Goal: Task Accomplishment & Management: Use online tool/utility

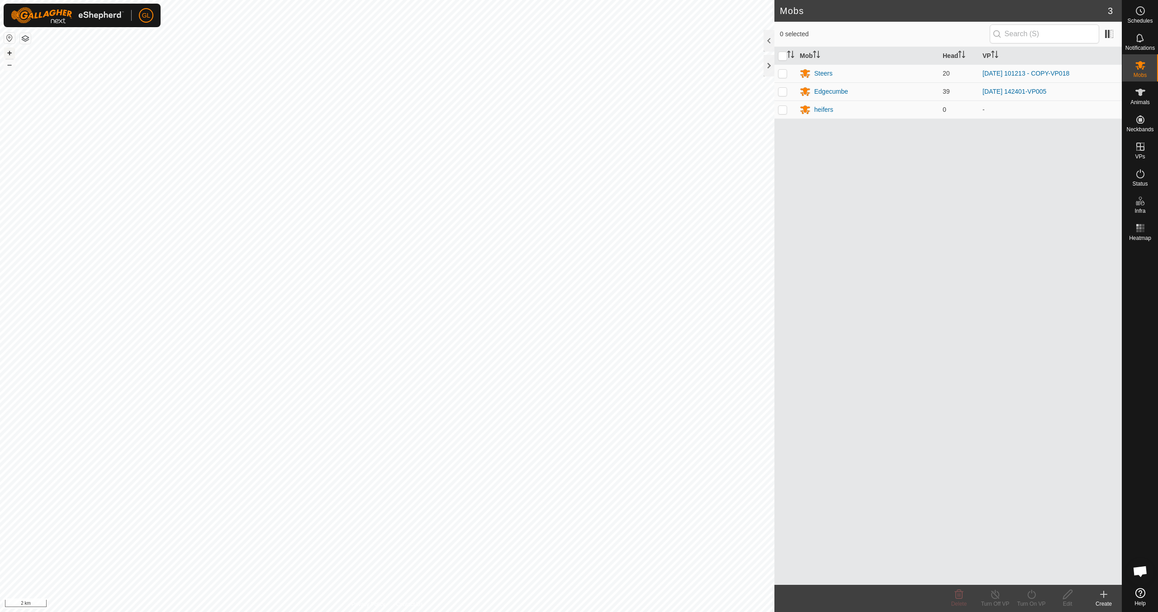
click at [7, 52] on button "+" at bounding box center [9, 53] width 11 height 11
click at [6, 51] on button "+" at bounding box center [9, 53] width 11 height 11
click at [7, 51] on button "+" at bounding box center [9, 53] width 11 height 11
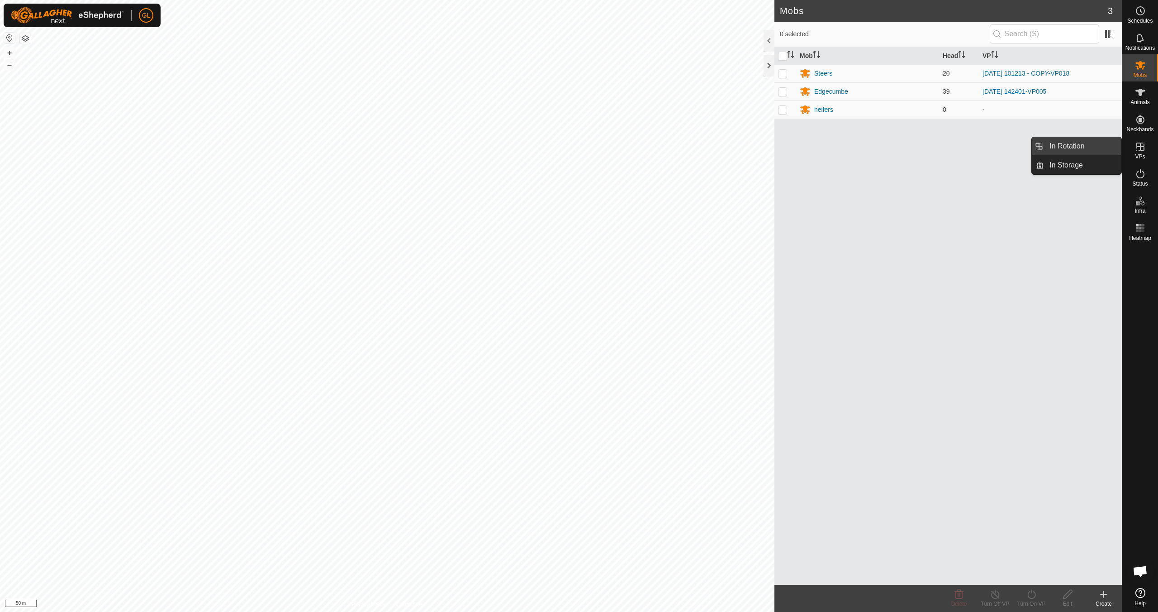
click at [551, 145] on link "In Rotation" at bounding box center [1082, 146] width 77 height 18
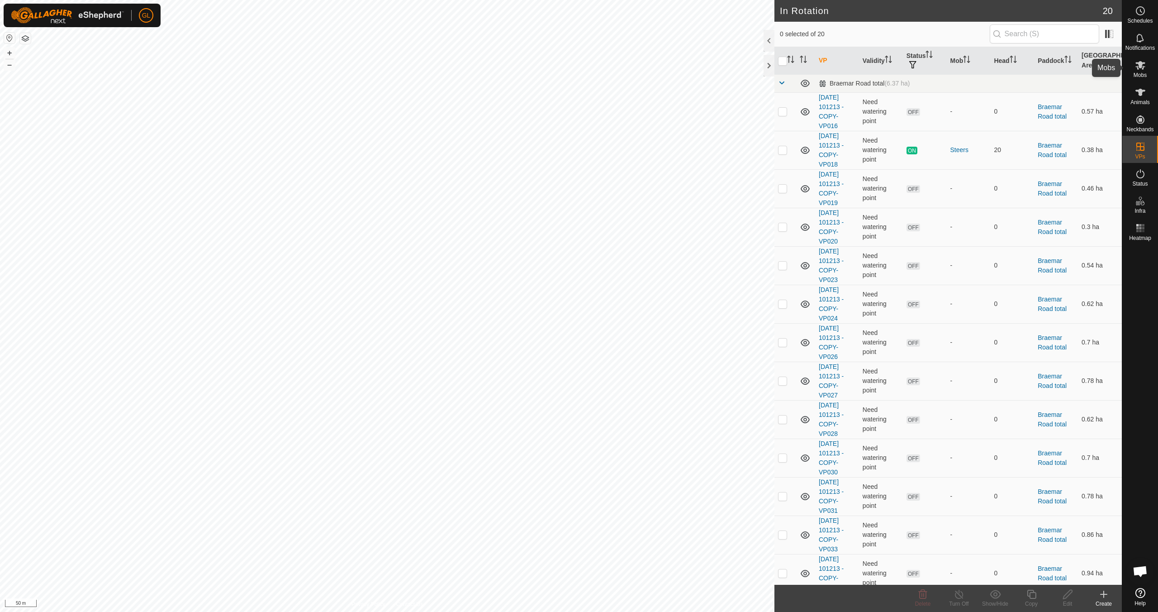
click at [551, 70] on icon at bounding box center [1140, 65] width 11 height 11
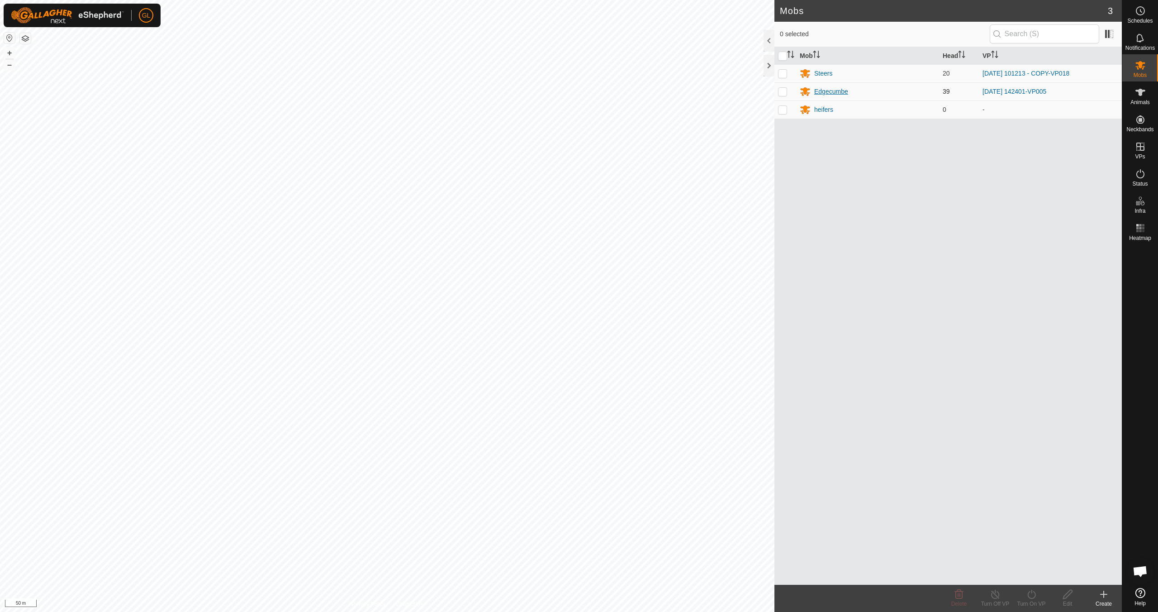
click at [551, 91] on div "Edgecumbe" at bounding box center [831, 92] width 34 height 10
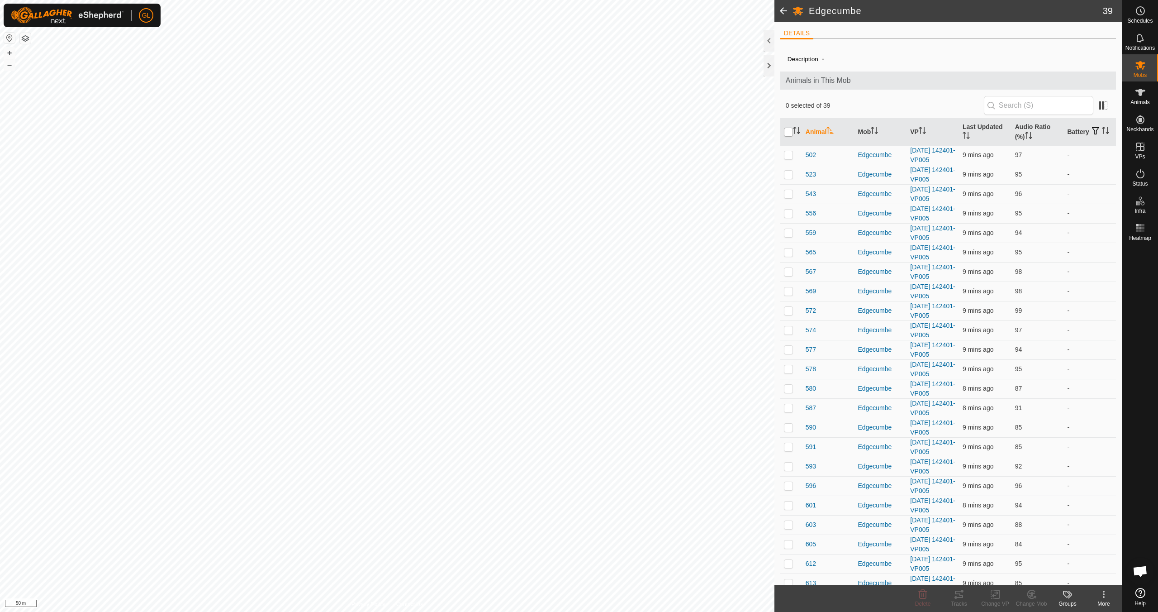
click at [551, 132] on input "checkbox" at bounding box center [788, 132] width 9 height 9
checkbox input "true"
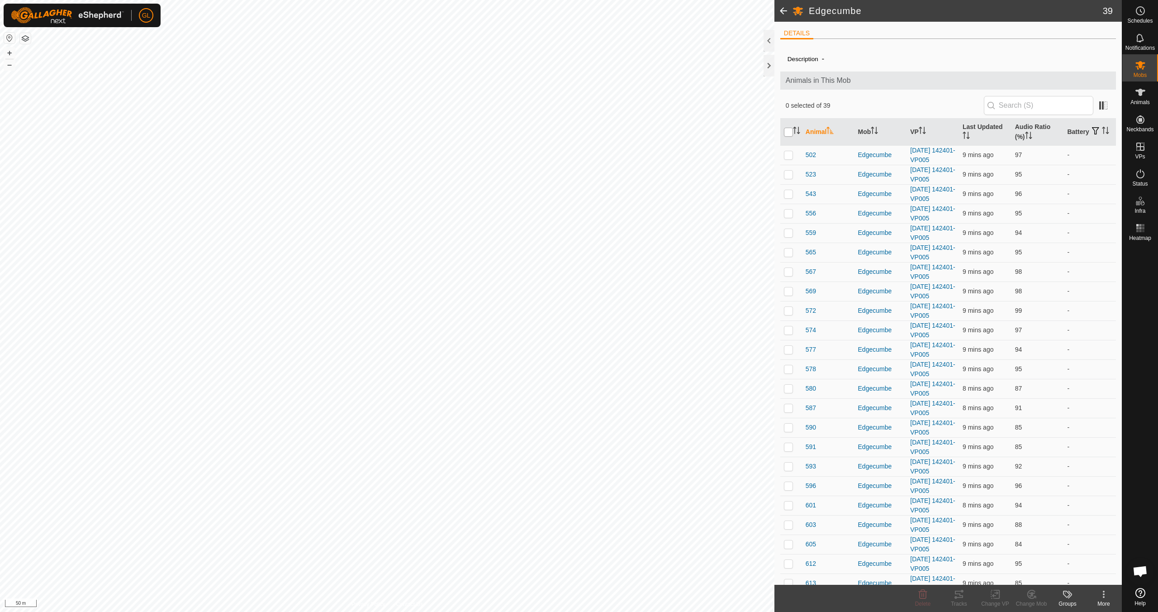
checkbox input "true"
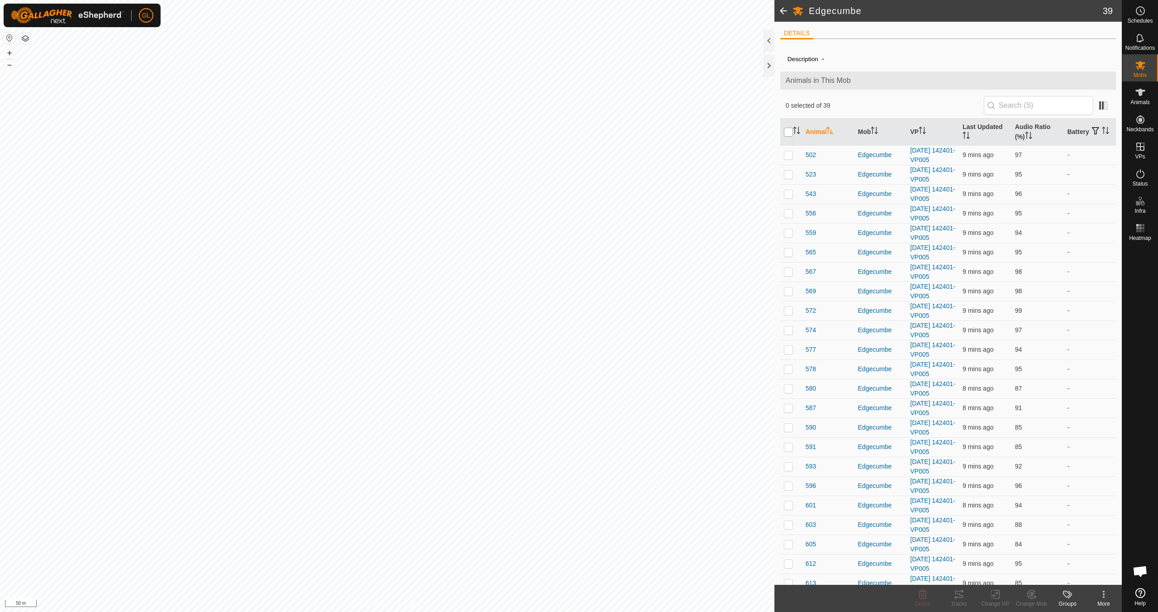
checkbox input "true"
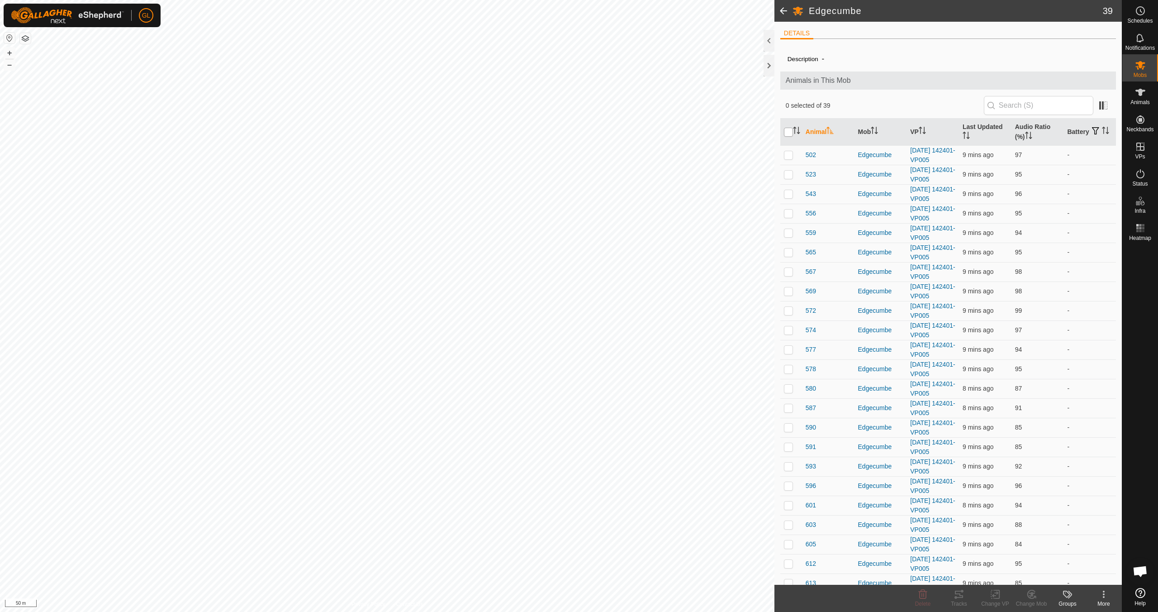
checkbox input "true"
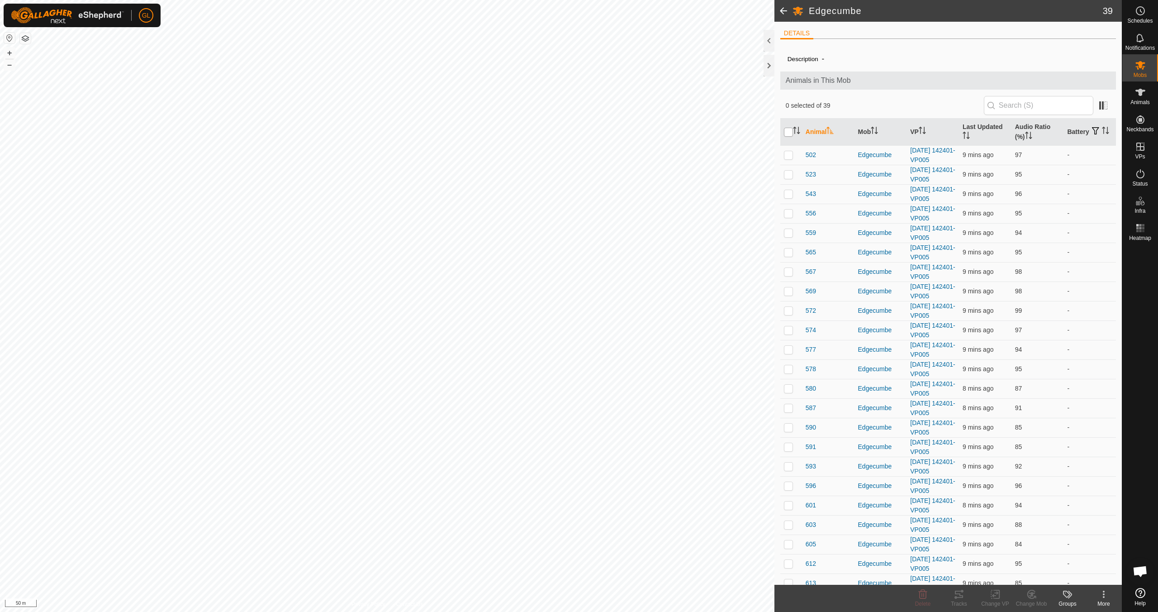
checkbox input "true"
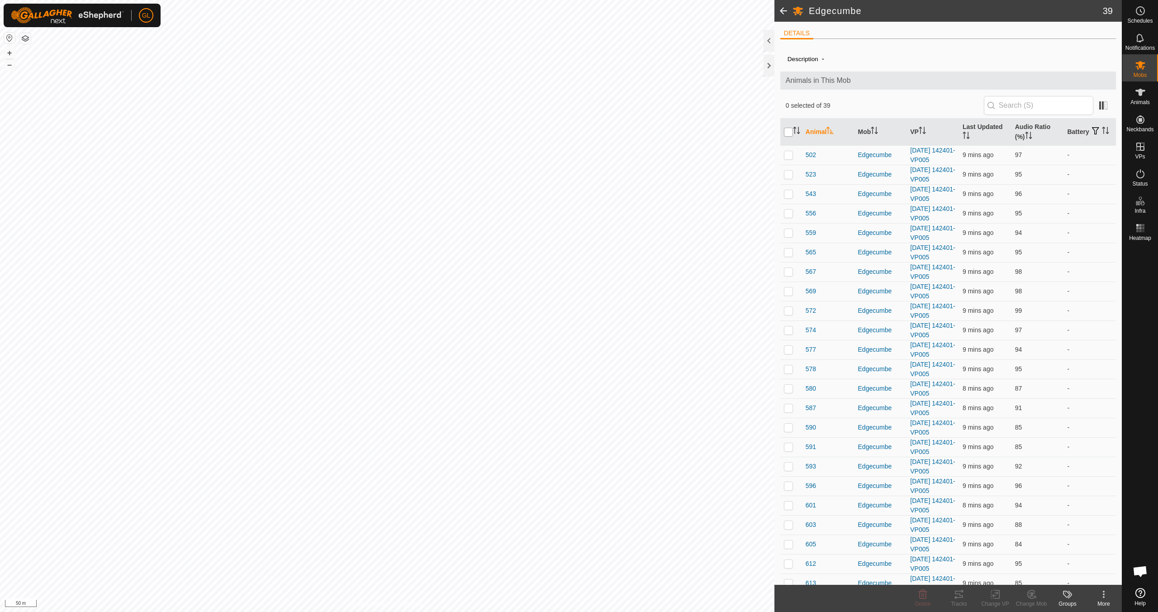
checkbox input "true"
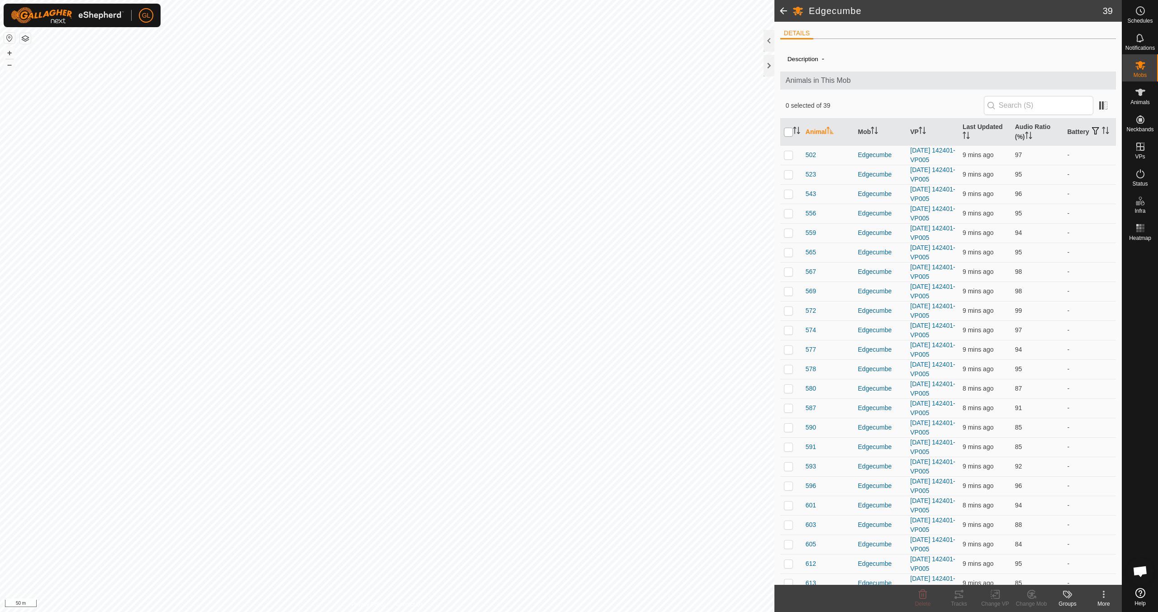
checkbox input "true"
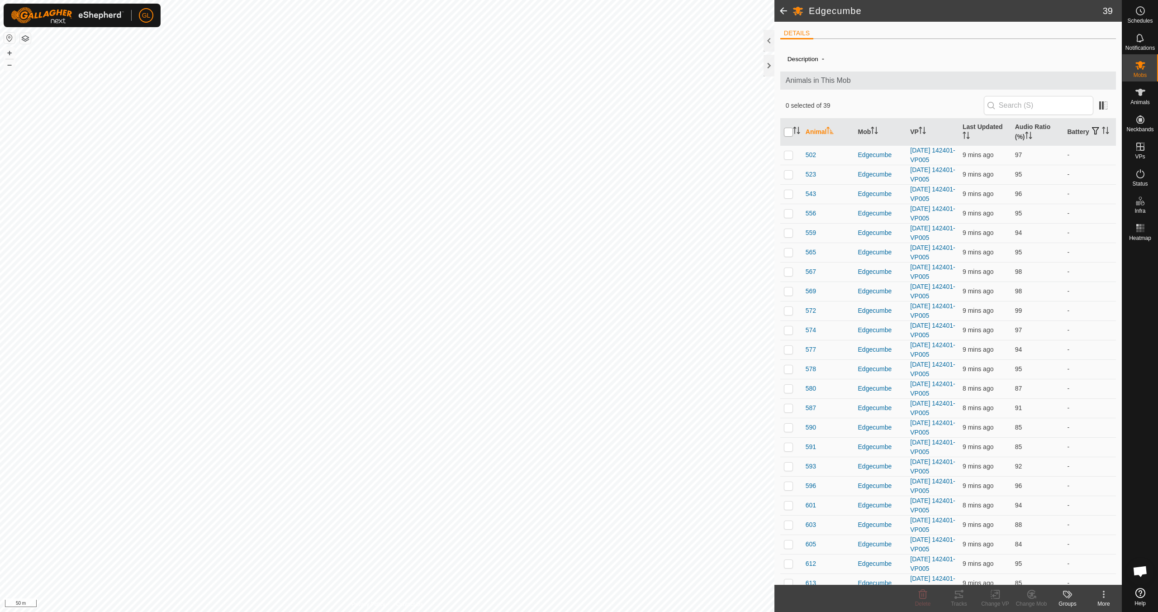
checkbox input "true"
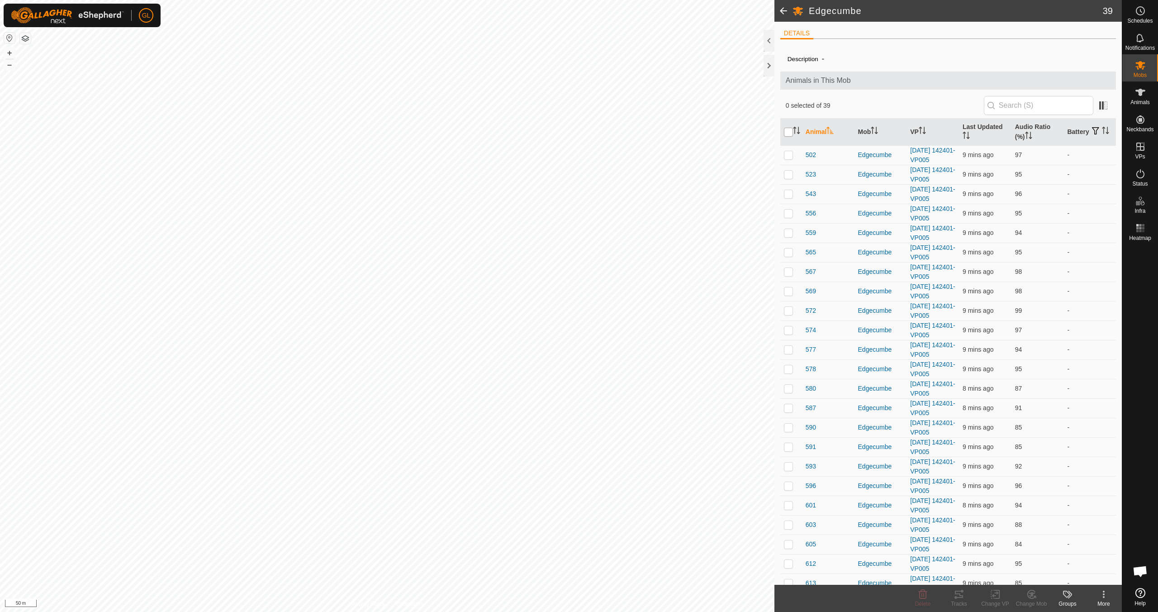
checkbox input "true"
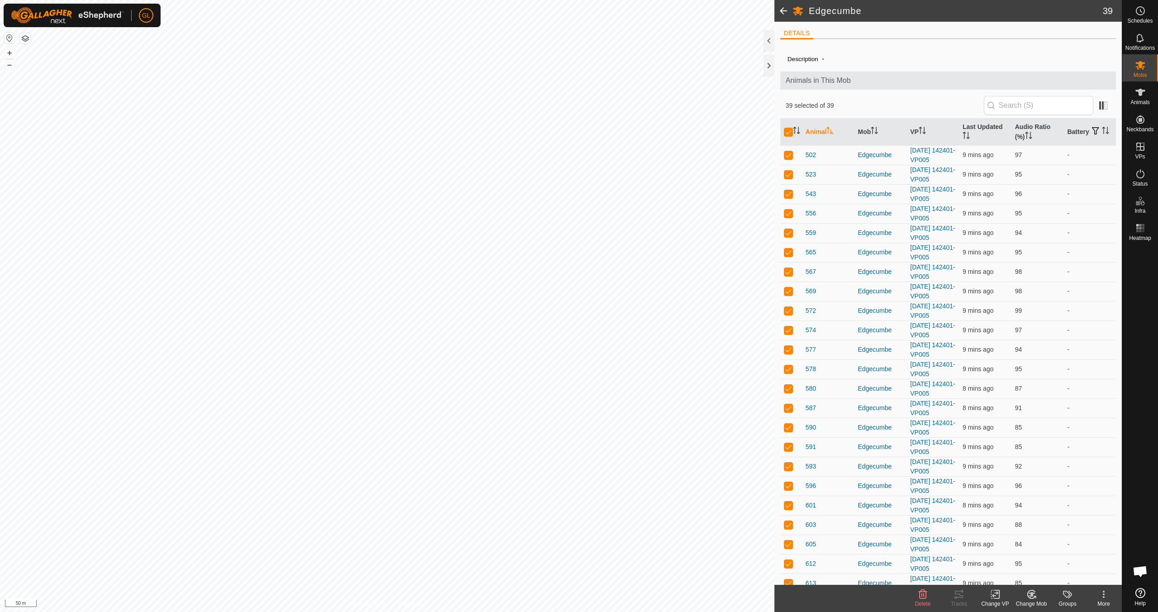
click at [551, 542] on icon at bounding box center [995, 594] width 11 height 11
click at [551, 542] on link "Choose VP..." at bounding box center [1023, 555] width 90 height 18
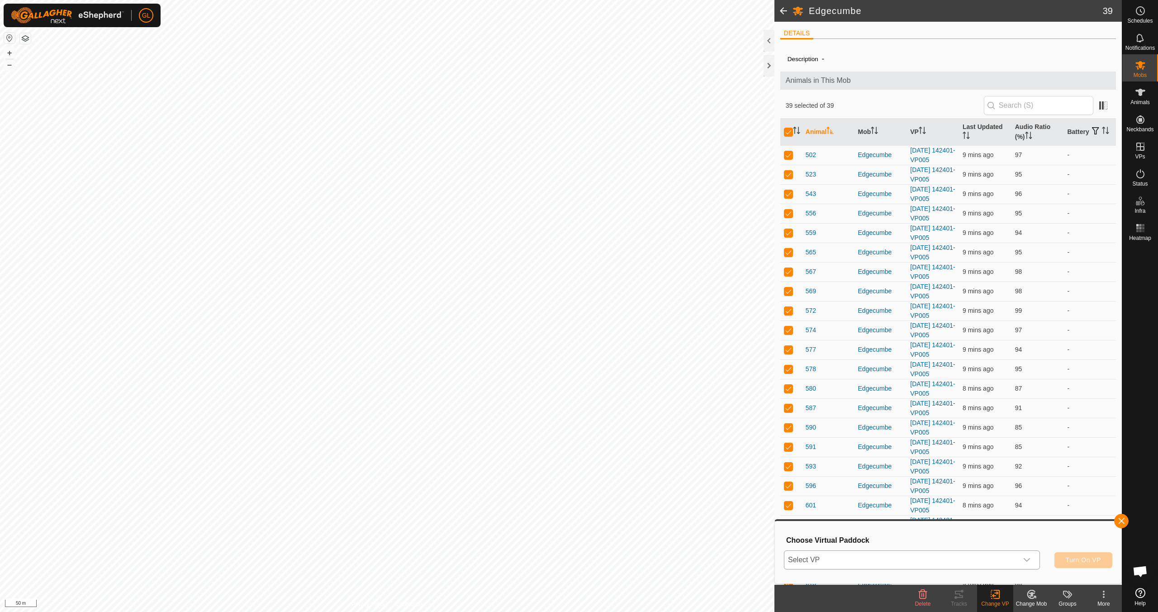
click at [551, 542] on icon "dropdown trigger" at bounding box center [1026, 559] width 7 height 7
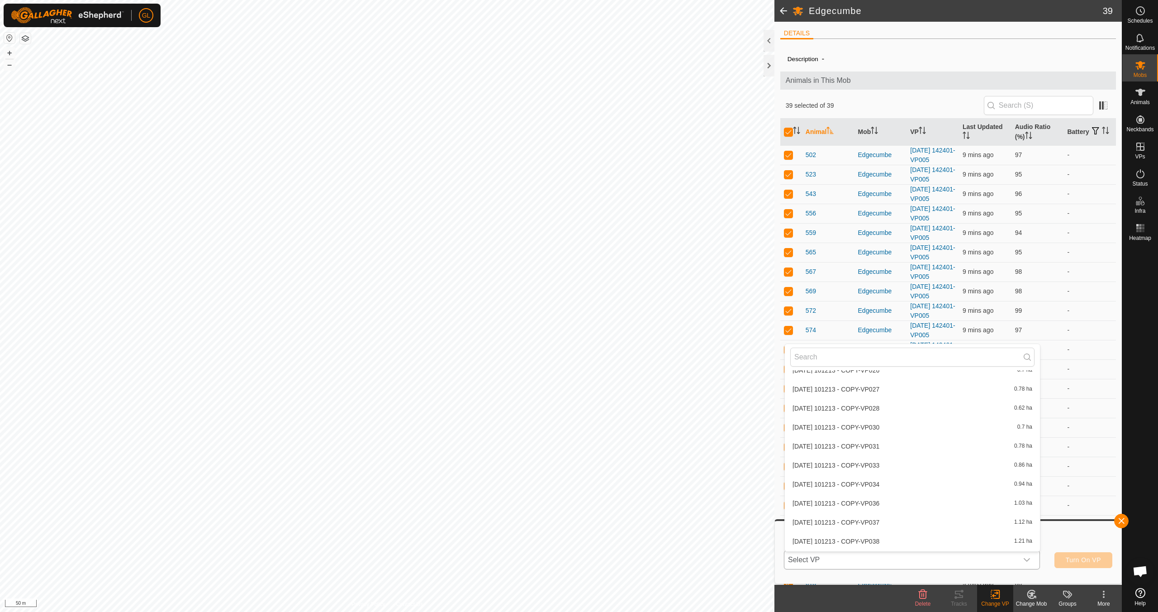
scroll to position [261, 0]
click at [551, 485] on li "[DATE] 142401-VP006 0.54 ha" at bounding box center [912, 483] width 255 height 18
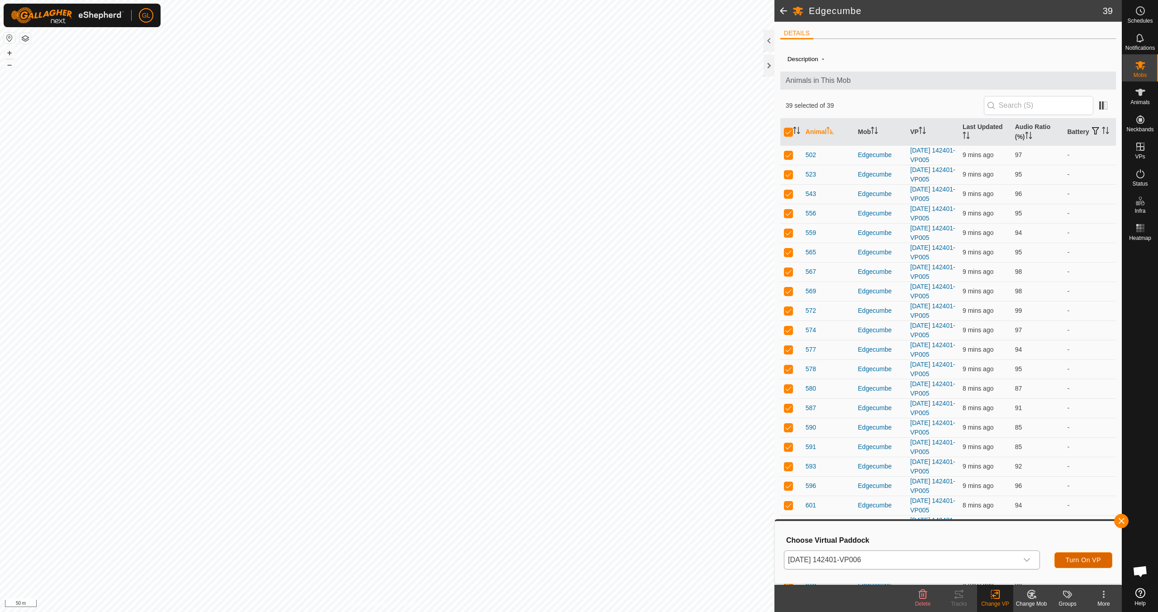
click at [551, 542] on span "Turn On VP" at bounding box center [1083, 559] width 35 height 7
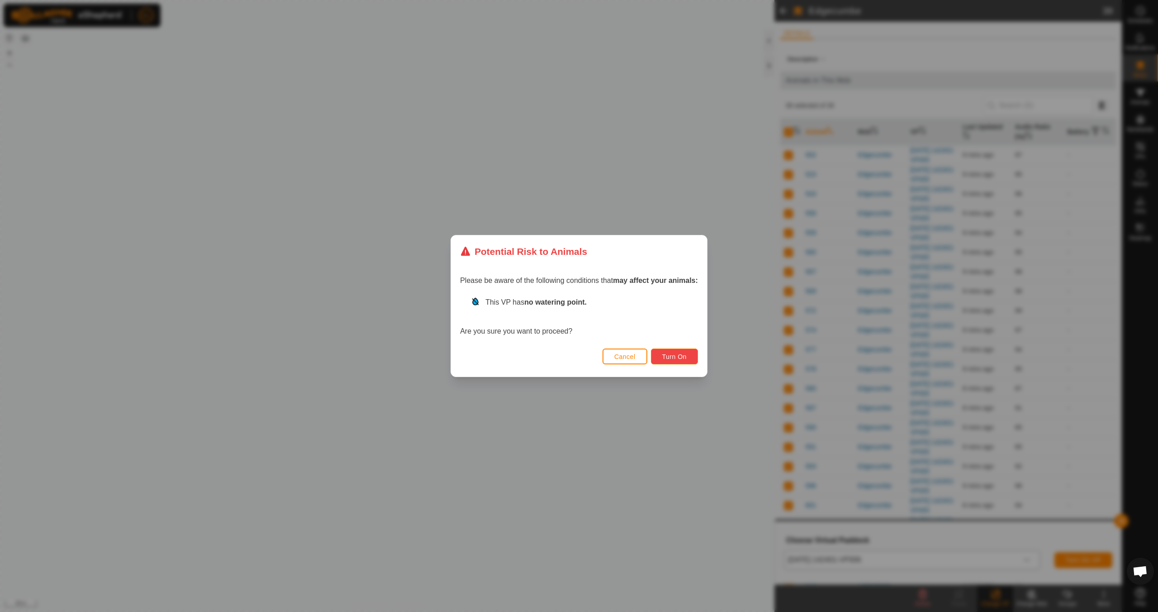
click at [551, 357] on span "Turn On" at bounding box center [674, 356] width 24 height 7
